Goal: Task Accomplishment & Management: Use online tool/utility

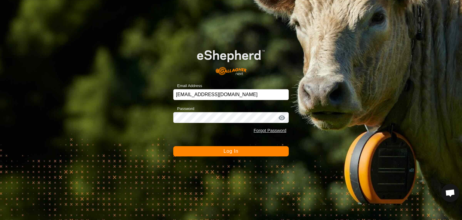
click at [230, 150] on span "Log In" at bounding box center [230, 150] width 15 height 5
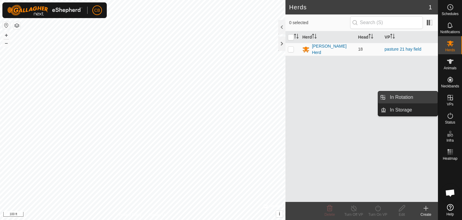
click at [413, 95] on link "In Rotation" at bounding box center [411, 97] width 51 height 12
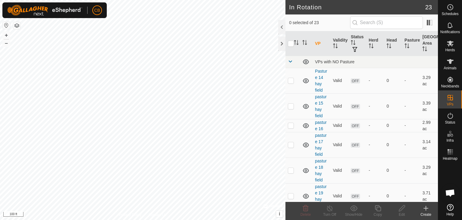
click at [425, 210] on icon at bounding box center [425, 207] width 7 height 7
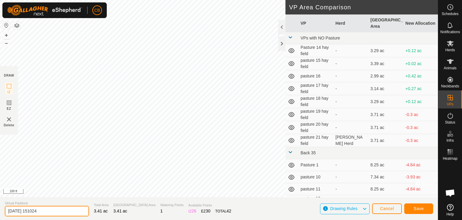
click at [67, 211] on input "[DATE] 151024" at bounding box center [47, 210] width 84 height 11
type input "2"
type input "pasture 22 hay field"
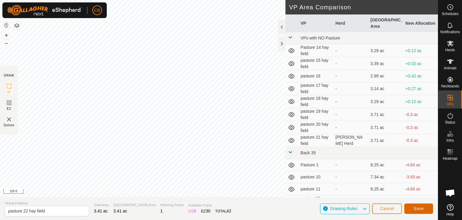
click at [415, 207] on span "Save" at bounding box center [418, 208] width 10 height 5
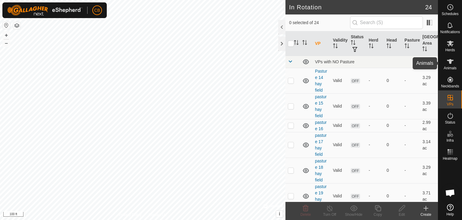
click at [451, 63] on icon at bounding box center [450, 61] width 7 height 7
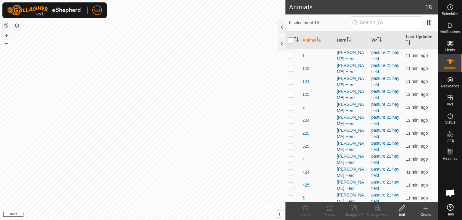
click at [291, 38] on input "checkbox" at bounding box center [291, 40] width 6 height 6
checkbox input "true"
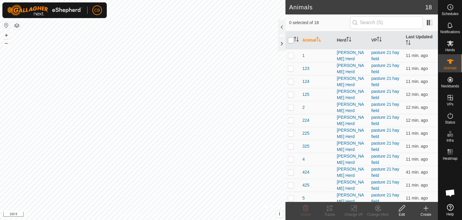
checkbox input "true"
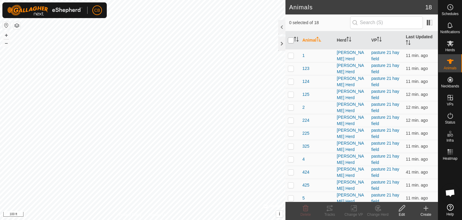
checkbox input "true"
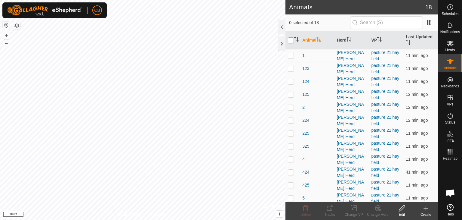
checkbox input "true"
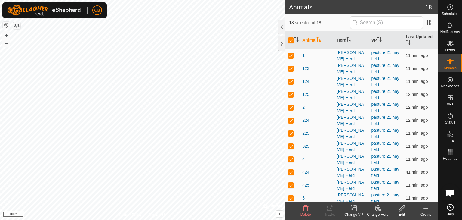
click at [355, 209] on icon at bounding box center [354, 207] width 8 height 7
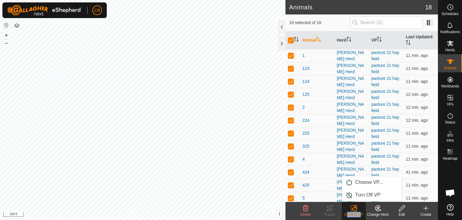
click at [355, 209] on icon at bounding box center [354, 207] width 8 height 7
click at [362, 180] on link "Choose VP..." at bounding box center [372, 182] width 60 height 12
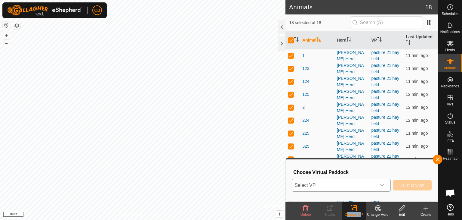
click at [383, 183] on icon "dropdown trigger" at bounding box center [381, 185] width 5 height 5
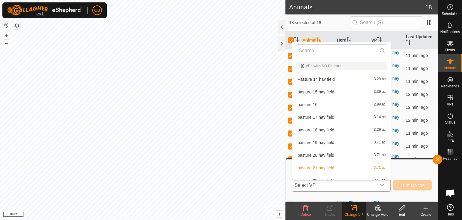
scroll to position [7, 0]
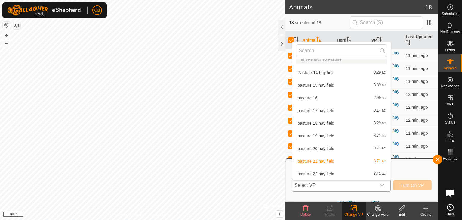
click at [354, 171] on li "pasture 22 hay field 3.41 ac" at bounding box center [341, 173] width 98 height 12
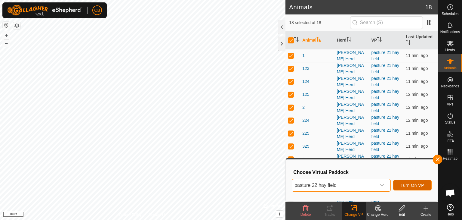
click at [413, 183] on span "Turn On VP" at bounding box center [412, 185] width 23 height 5
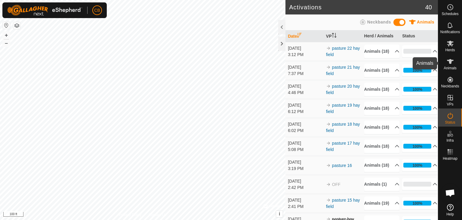
click at [450, 61] on icon at bounding box center [450, 61] width 7 height 5
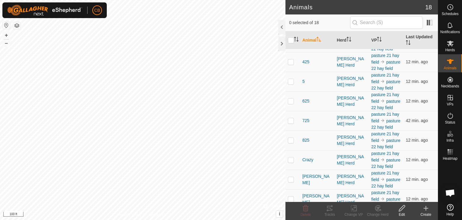
scroll to position [208, 0]
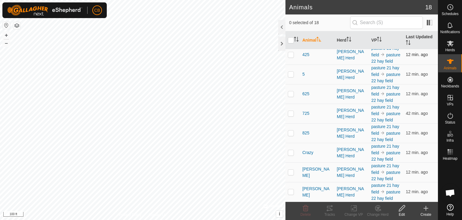
click at [289, 57] on p-checkbox at bounding box center [291, 54] width 6 height 5
click at [329, 211] on icon at bounding box center [329, 207] width 7 height 7
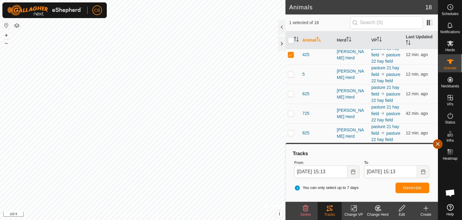
click at [438, 143] on button "button" at bounding box center [438, 144] width 10 height 10
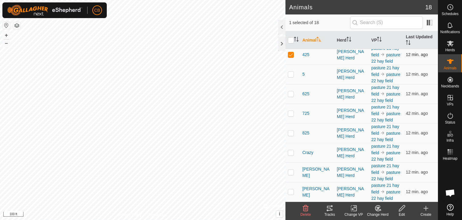
click at [289, 57] on p-checkbox at bounding box center [291, 54] width 6 height 5
checkbox input "false"
click at [291, 150] on p-tablecheckbox at bounding box center [291, 152] width 6 height 5
click at [329, 207] on icon at bounding box center [329, 207] width 5 height 5
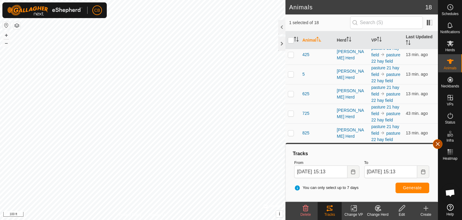
click at [436, 144] on button "button" at bounding box center [438, 144] width 10 height 10
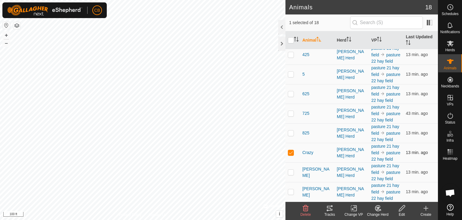
click at [289, 150] on p-checkbox at bounding box center [291, 152] width 6 height 5
checkbox input "false"
click at [289, 169] on p-checkbox at bounding box center [291, 171] width 6 height 5
click at [328, 209] on icon at bounding box center [329, 207] width 7 height 7
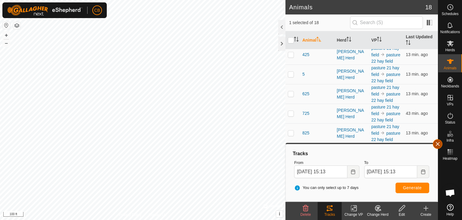
click at [438, 145] on button "button" at bounding box center [438, 144] width 10 height 10
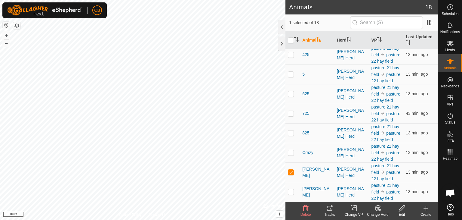
click at [290, 169] on p-checkbox at bounding box center [291, 171] width 6 height 5
checkbox input "false"
click at [291, 189] on p-checkbox at bounding box center [291, 191] width 6 height 5
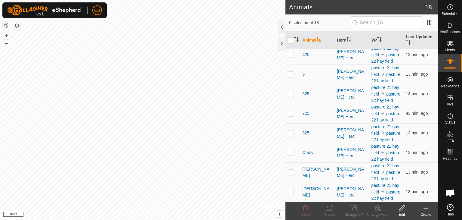
checkbox input "true"
click at [330, 209] on icon at bounding box center [329, 207] width 7 height 7
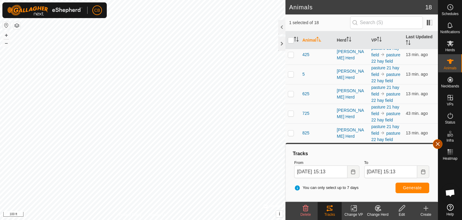
click at [438, 145] on button "button" at bounding box center [438, 144] width 10 height 10
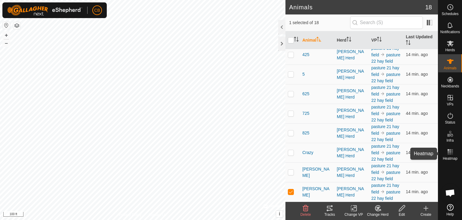
click at [450, 152] on rect at bounding box center [450, 152] width 2 height 2
